Goal: Task Accomplishment & Management: Complete application form

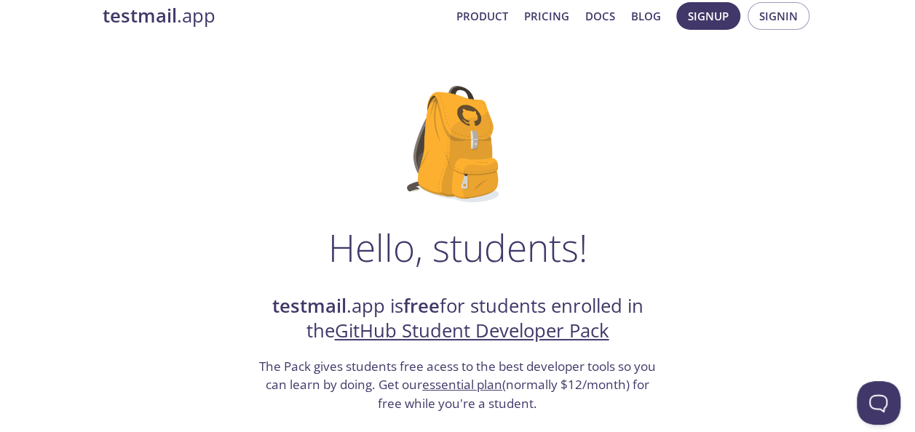
scroll to position [146, 0]
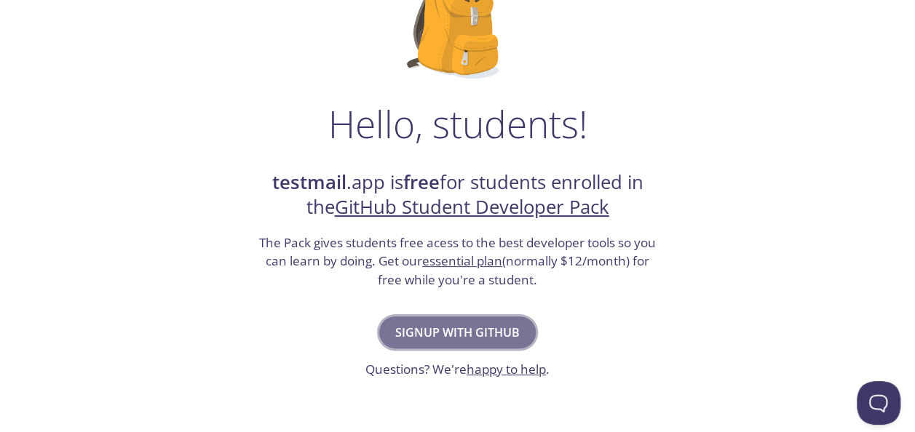
click at [467, 329] on span "Signup with GitHub" at bounding box center [457, 332] width 124 height 20
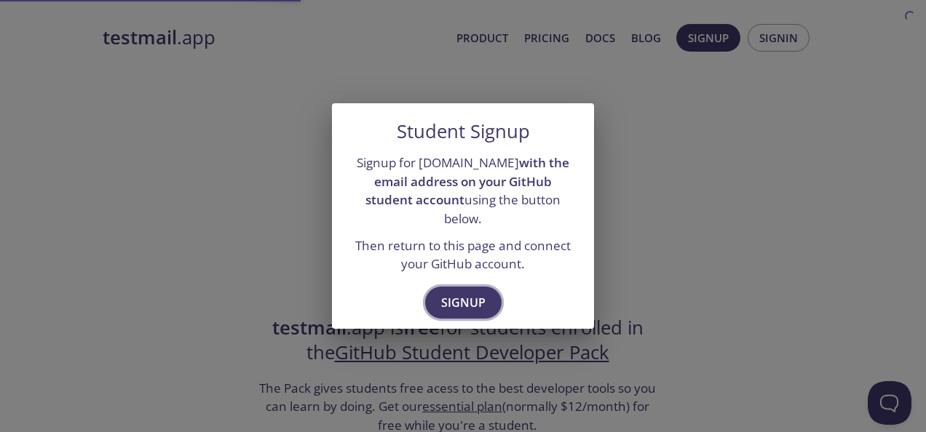
click at [474, 294] on span "Signup" at bounding box center [463, 303] width 44 height 20
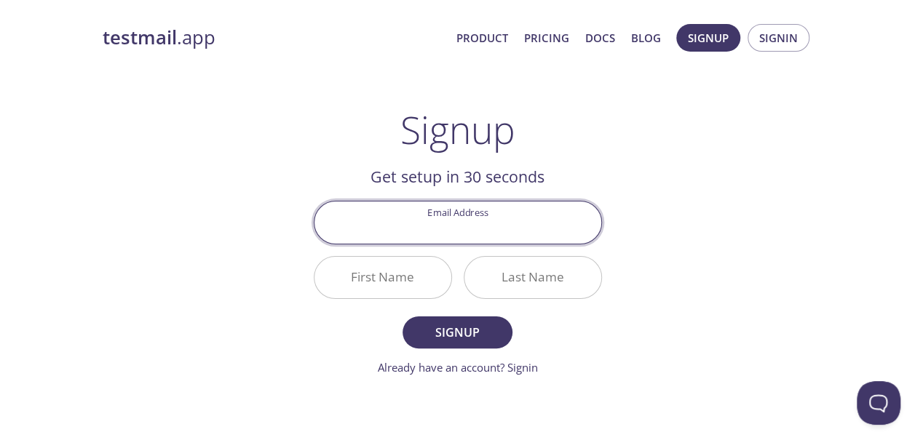
click at [472, 233] on input "Email Address" at bounding box center [457, 222] width 287 height 41
type input "[EMAIL_ADDRESS][DOMAIN_NAME]"
click at [396, 285] on input "First Name" at bounding box center [382, 277] width 137 height 41
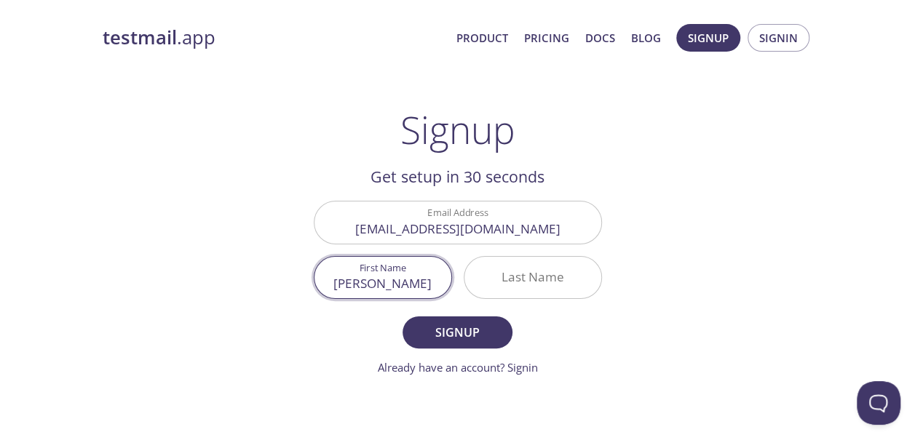
type input "[PERSON_NAME]"
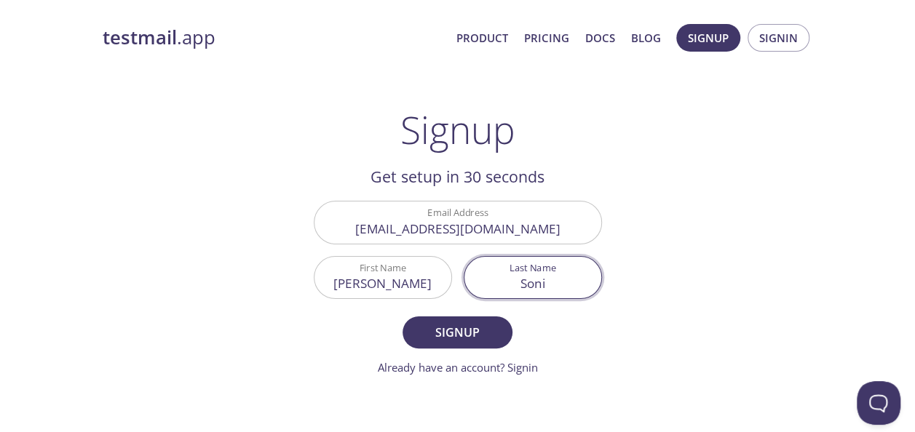
type input "Soni"
click at [490, 349] on form "Email Address er.himanshusoni.cse@gmail.com First Name Himanshu Last Name Soni …" at bounding box center [458, 288] width 288 height 175
click at [488, 338] on span "Signup" at bounding box center [456, 332] width 77 height 20
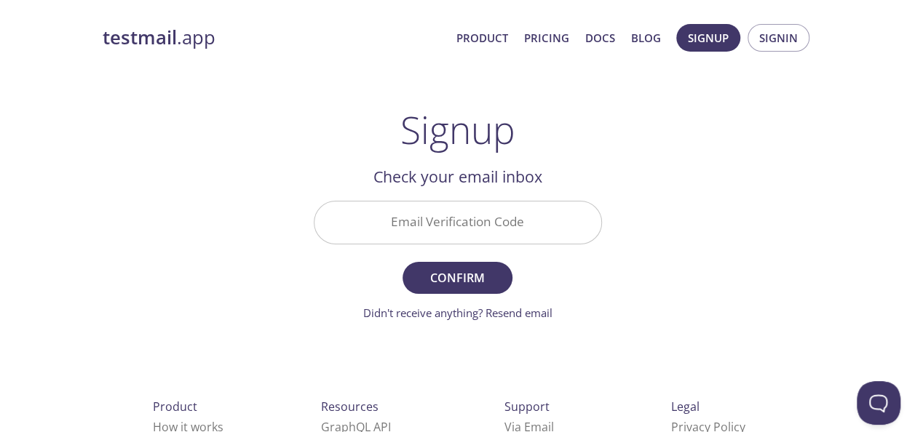
click at [528, 223] on input "Email Verification Code" at bounding box center [457, 222] width 287 height 41
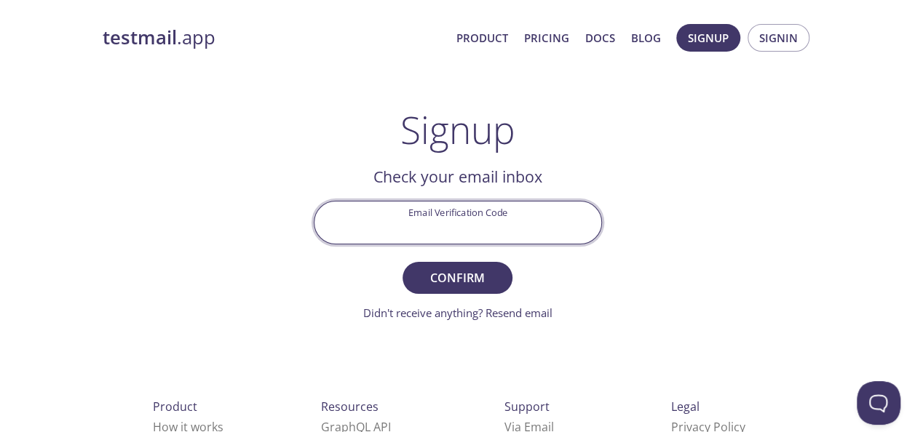
paste input "UDTZX8F"
type input "UDTZX8F"
click at [482, 281] on span "Confirm" at bounding box center [456, 278] width 77 height 20
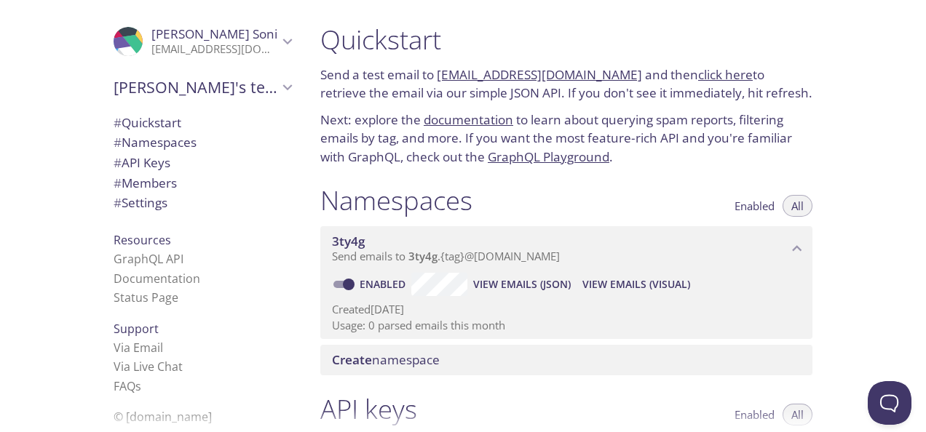
drag, startPoint x: 437, startPoint y: 68, endPoint x: 611, endPoint y: 68, distance: 174.6
click at [611, 68] on p "Send a test email to [EMAIL_ADDRESS][DOMAIN_NAME] and then click here to retrie…" at bounding box center [566, 83] width 492 height 37
copy link "[EMAIL_ADDRESS][DOMAIN_NAME]"
click at [698, 68] on link "click here" at bounding box center [725, 74] width 55 height 17
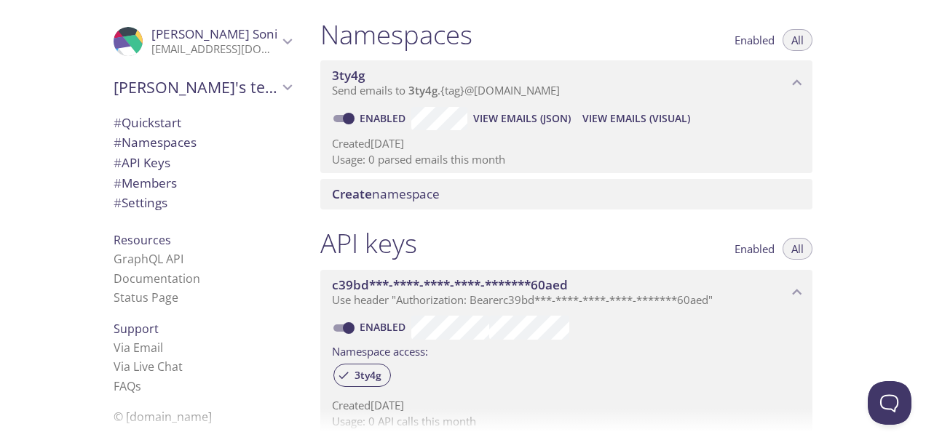
scroll to position [384, 0]
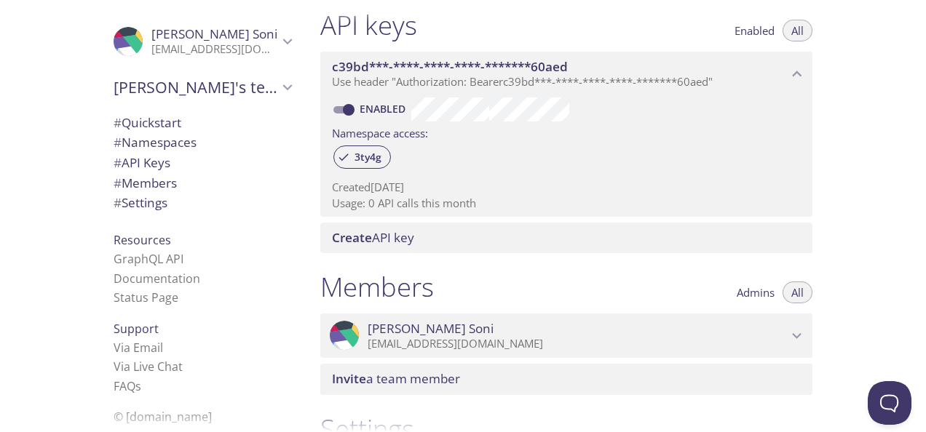
click at [735, 301] on button "Admins" at bounding box center [755, 293] width 55 height 22
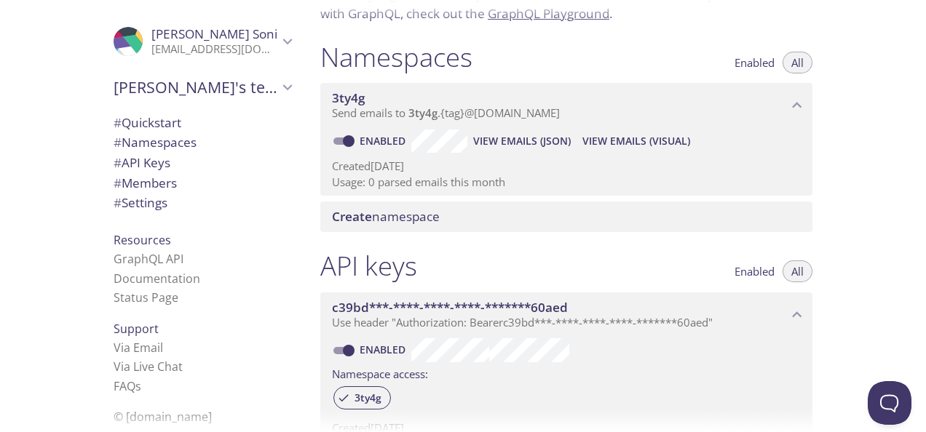
scroll to position [93, 0]
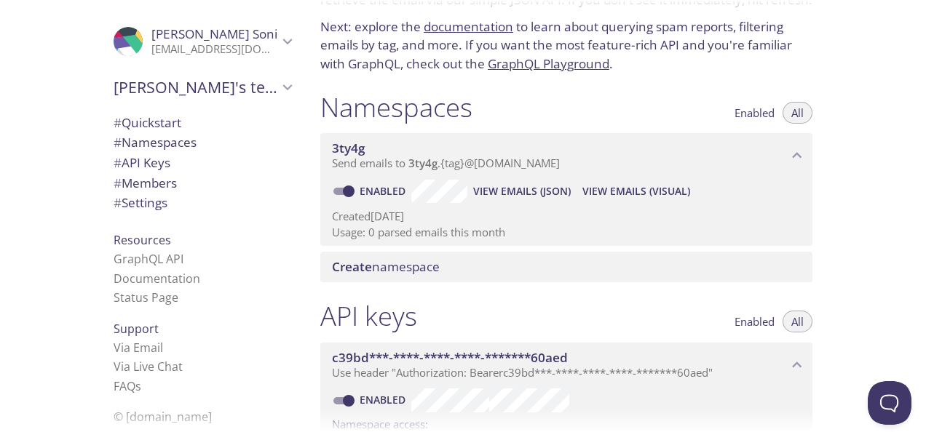
click at [613, 193] on span "View Emails (Visual)" at bounding box center [636, 191] width 108 height 17
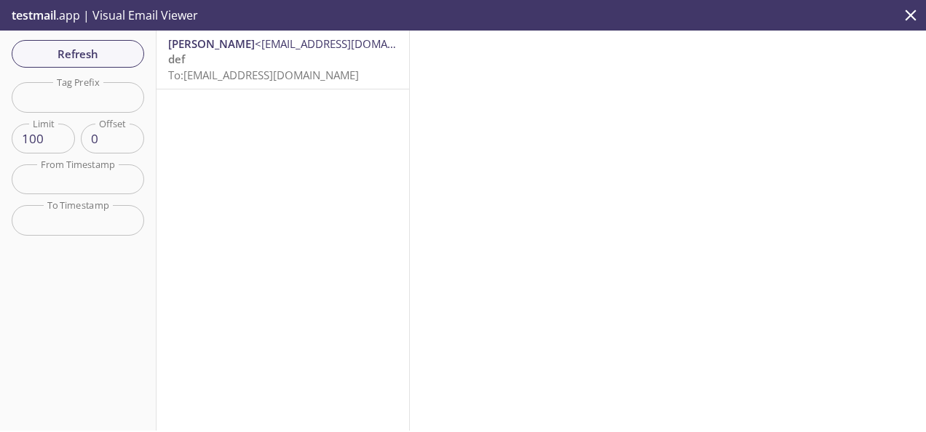
click at [345, 71] on p "def To: [EMAIL_ADDRESS][DOMAIN_NAME]" at bounding box center [282, 67] width 229 height 31
